Goal: Task Accomplishment & Management: Manage account settings

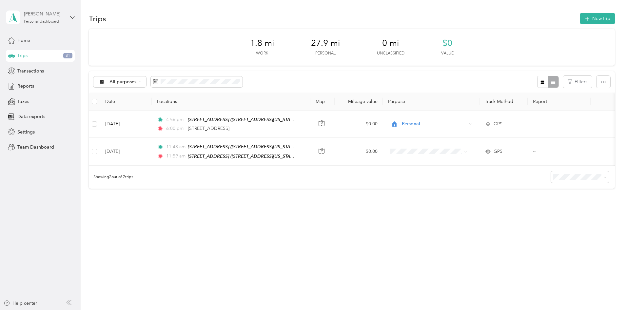
click at [36, 21] on div "Personal dashboard" at bounding box center [41, 22] width 35 height 4
click at [40, 53] on div "Team dashboard" at bounding box center [29, 52] width 35 height 7
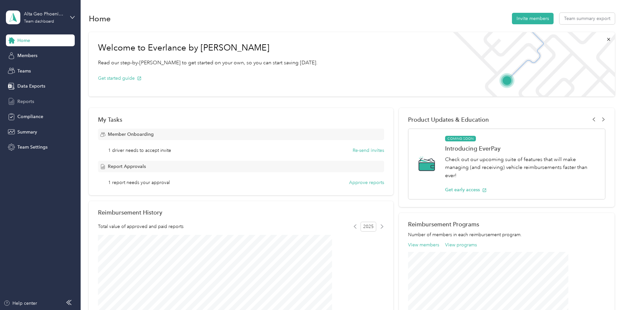
click at [24, 102] on span "Reports" at bounding box center [25, 101] width 17 height 7
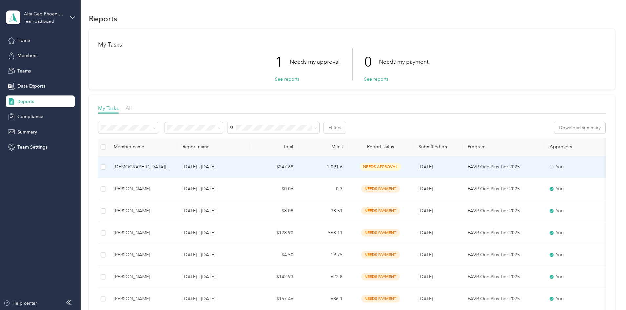
click at [401, 169] on span "needs approval" at bounding box center [380, 167] width 41 height 8
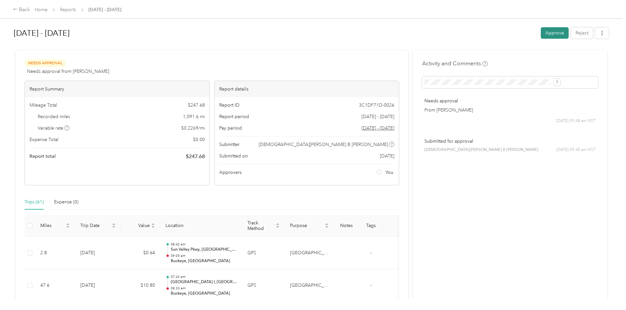
click at [541, 32] on button "Approve" at bounding box center [555, 32] width 28 height 11
